Goal: Task Accomplishment & Management: Manage account settings

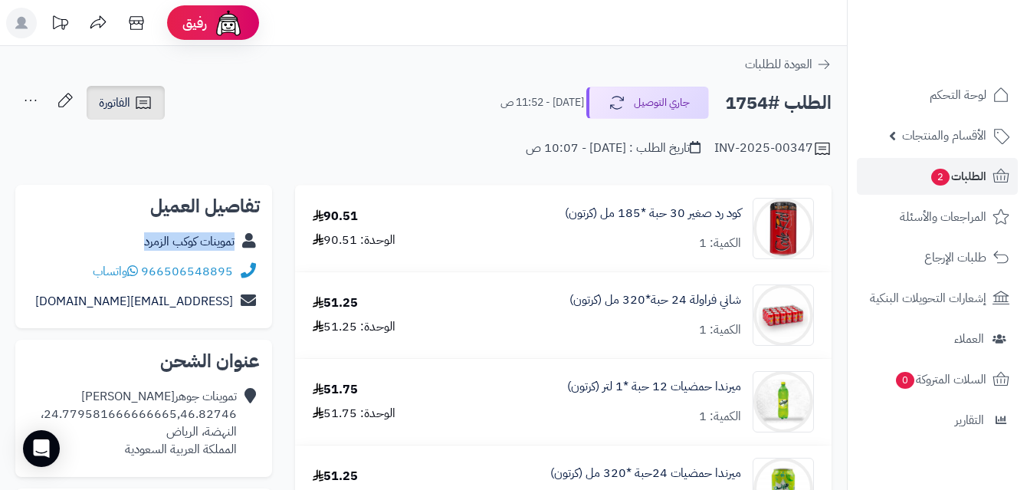
click at [122, 97] on span "الفاتورة" at bounding box center [114, 102] width 31 height 18
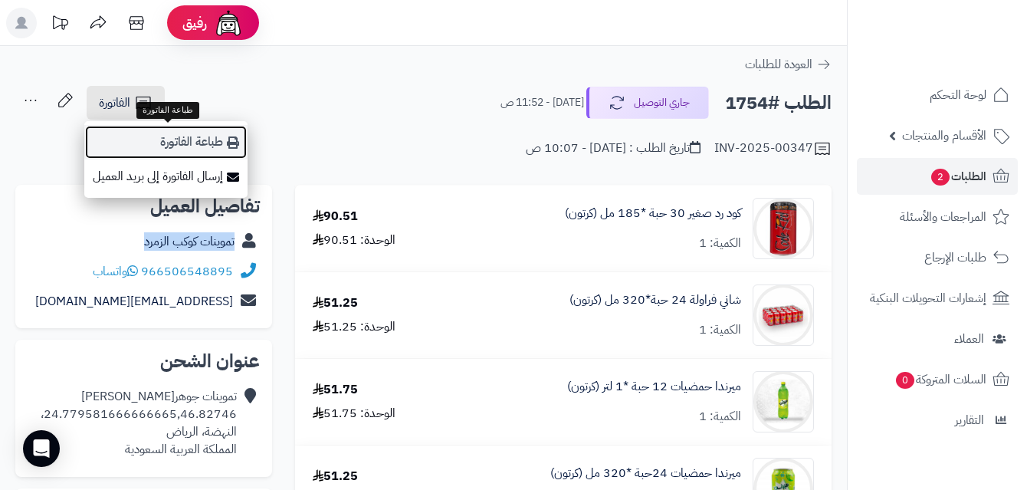
click at [175, 143] on link "طباعة الفاتورة" at bounding box center [165, 142] width 163 height 34
